Goal: Navigation & Orientation: Find specific page/section

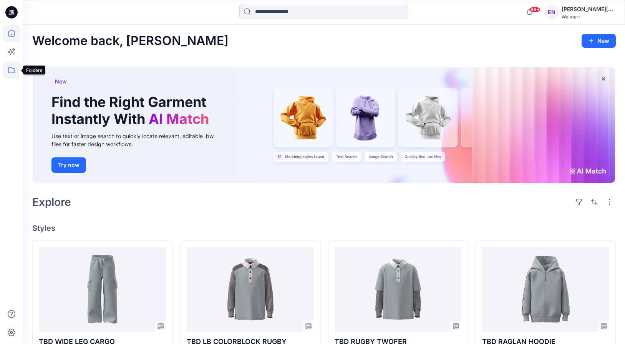
click at [10, 75] on icon at bounding box center [11, 69] width 17 height 17
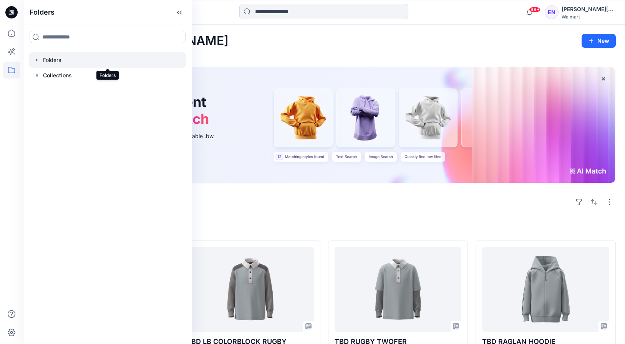
click at [58, 55] on div at bounding box center [107, 59] width 157 height 15
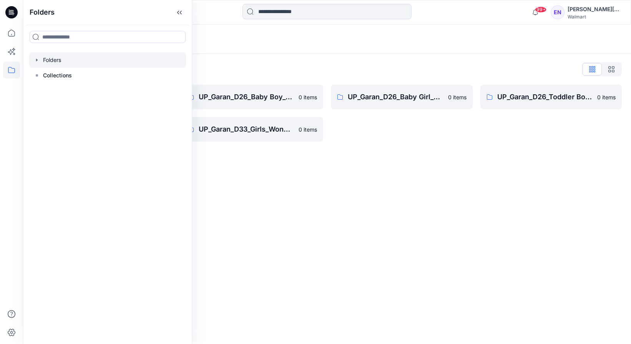
click at [358, 69] on div "Folders List" at bounding box center [327, 69] width 590 height 12
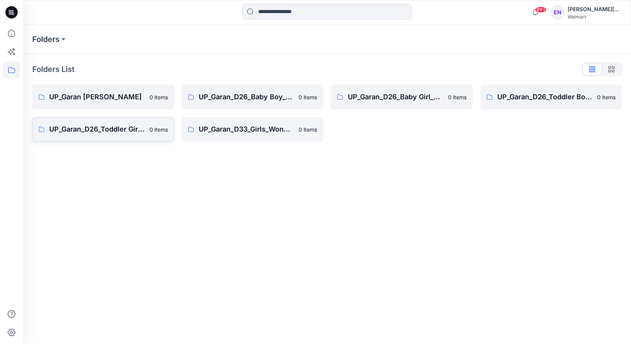
click at [108, 135] on link "UP_Garan_D26_Toddler Girl_Wonder_Nation 0 items" at bounding box center [103, 129] width 142 height 25
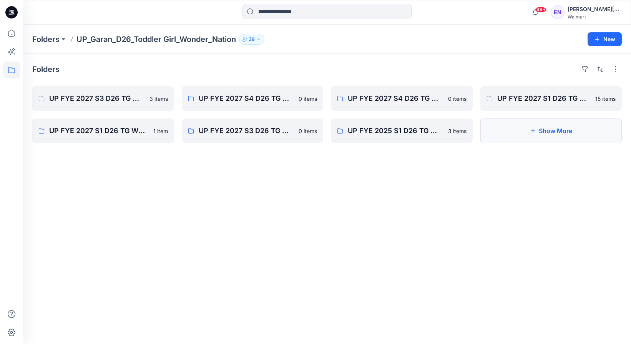
click at [535, 130] on icon "button" at bounding box center [533, 131] width 6 height 6
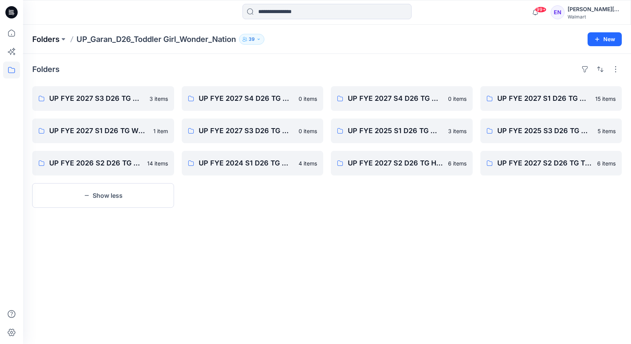
click at [52, 40] on p "Folders" at bounding box center [45, 39] width 27 height 11
